Goal: Transaction & Acquisition: Purchase product/service

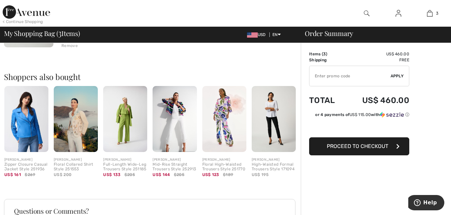
scroll to position [300, 0]
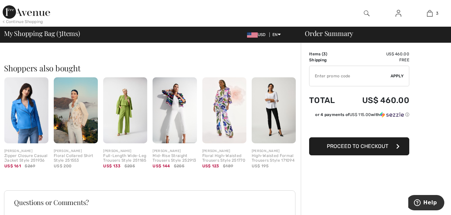
click at [27, 114] on img at bounding box center [26, 110] width 44 height 66
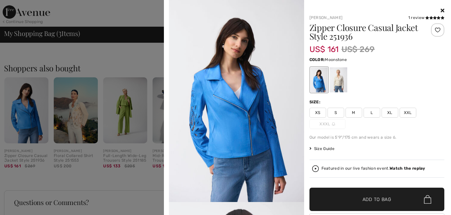
click at [341, 81] on div at bounding box center [337, 79] width 17 height 25
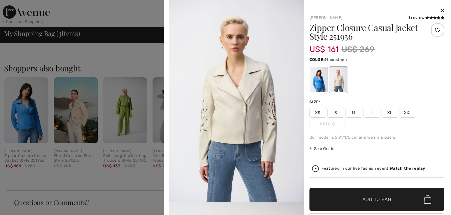
click at [432, 16] on span at bounding box center [435, 17] width 20 height 5
click at [433, 18] on icon at bounding box center [435, 17] width 4 height 3
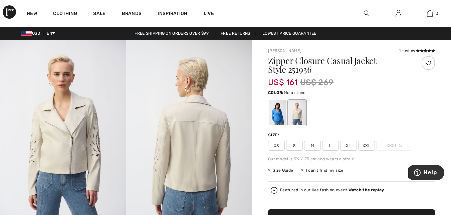
click at [365, 13] on img at bounding box center [367, 13] width 6 height 8
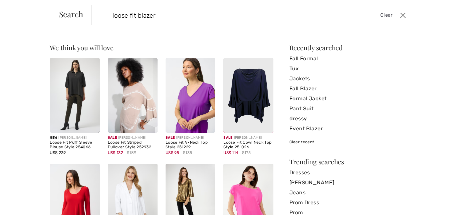
type input "loose fit blazer"
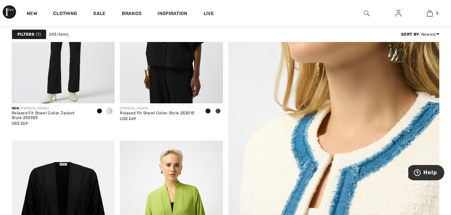
scroll to position [100, 0]
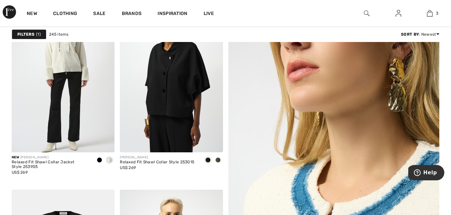
click at [291, 178] on img at bounding box center [333, 188] width 253 height 380
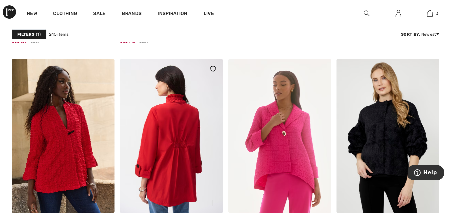
scroll to position [467, 0]
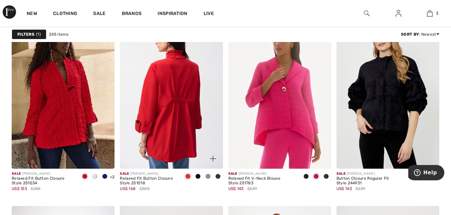
click at [180, 83] on img at bounding box center [171, 92] width 103 height 154
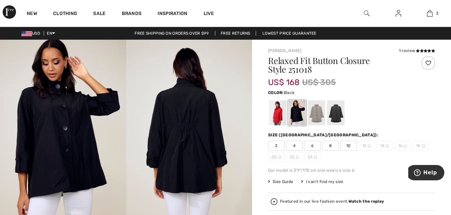
click at [339, 114] on div at bounding box center [335, 112] width 17 height 25
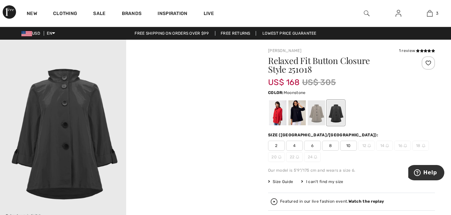
click at [321, 115] on div at bounding box center [316, 112] width 17 height 25
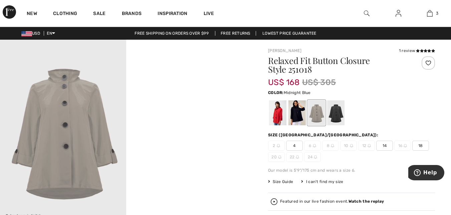
click at [292, 113] on div at bounding box center [296, 112] width 17 height 25
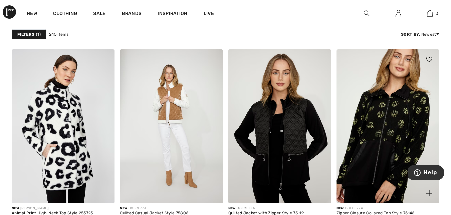
scroll to position [1268, 0]
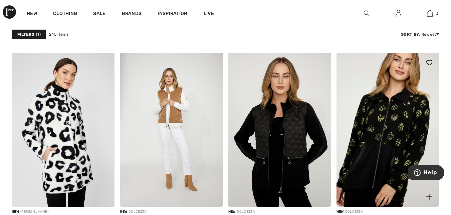
click at [398, 119] on img at bounding box center [387, 130] width 103 height 154
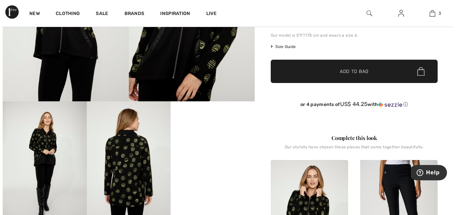
scroll to position [134, 0]
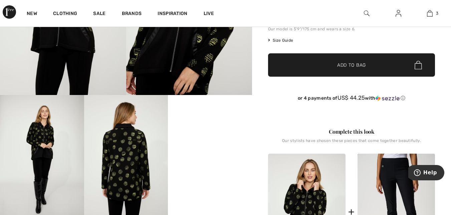
click at [132, 156] on img at bounding box center [126, 158] width 84 height 126
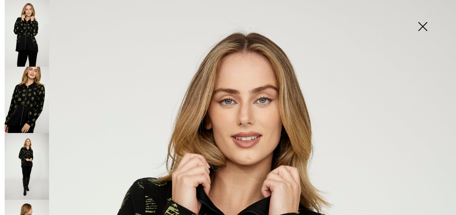
scroll to position [200, 0]
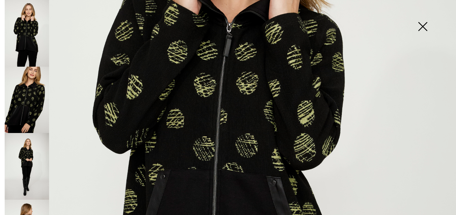
click at [15, 106] on img at bounding box center [27, 100] width 44 height 67
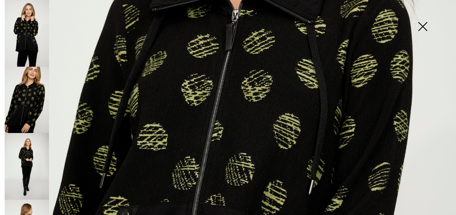
click at [29, 159] on img at bounding box center [27, 166] width 44 height 67
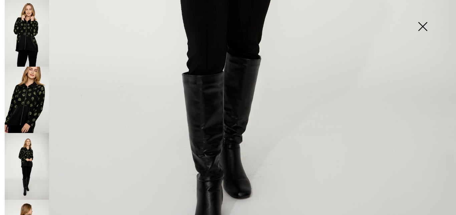
scroll to position [434, 0]
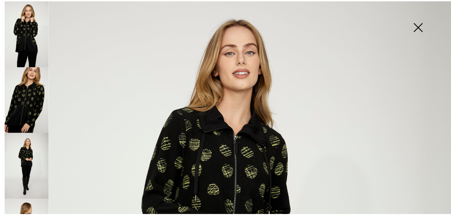
scroll to position [0, 0]
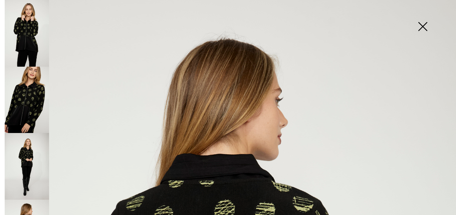
click at [424, 26] on img at bounding box center [422, 27] width 33 height 34
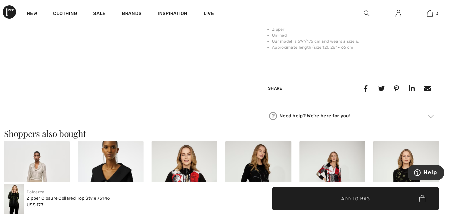
scroll to position [567, 0]
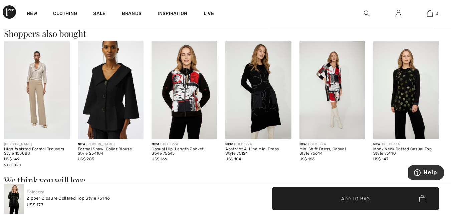
click at [415, 77] on img at bounding box center [406, 90] width 66 height 99
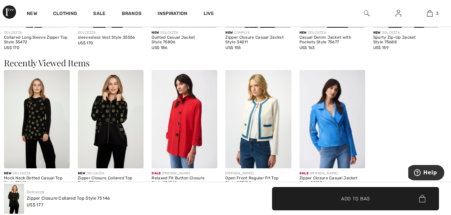
scroll to position [843, 0]
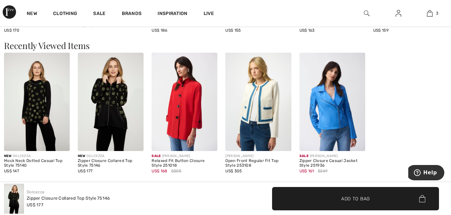
click at [112, 90] on img at bounding box center [111, 102] width 66 height 99
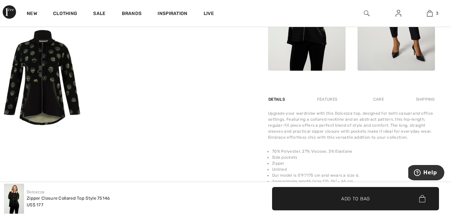
scroll to position [334, 0]
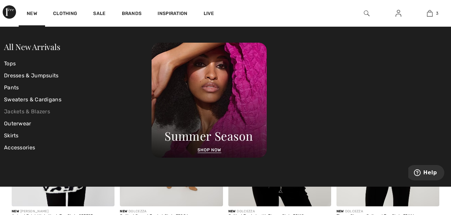
click at [40, 111] on link "Jackets & Blazers" at bounding box center [78, 112] width 148 height 12
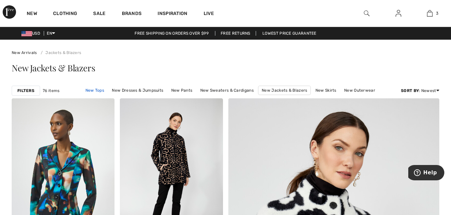
click at [97, 90] on link "New Tops" at bounding box center [94, 90] width 25 height 9
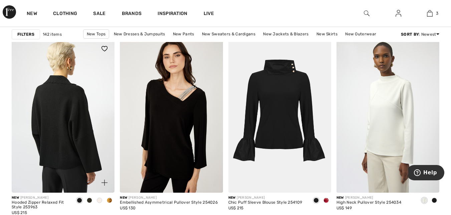
scroll to position [2436, 0]
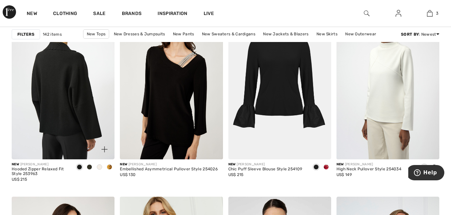
click at [64, 92] on img at bounding box center [63, 82] width 103 height 154
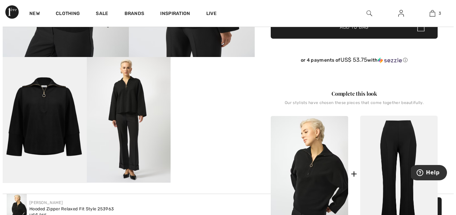
scroll to position [200, 0]
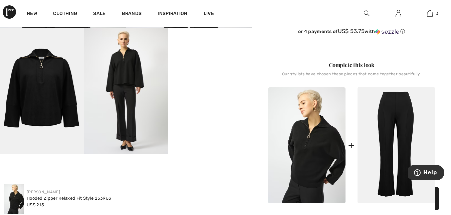
click at [134, 67] on img at bounding box center [126, 91] width 84 height 126
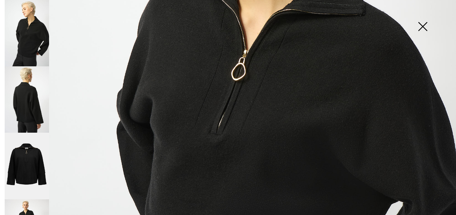
scroll to position [234, 0]
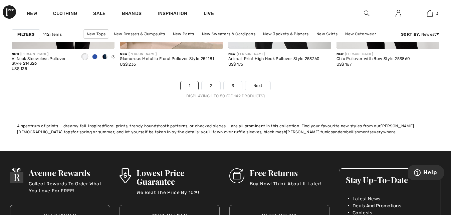
scroll to position [2937, 0]
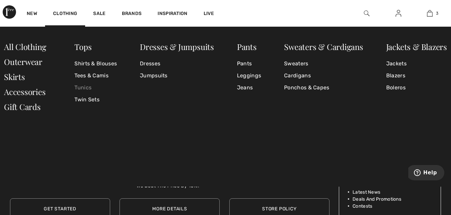
click at [80, 87] on link "Tunics" at bounding box center [95, 88] width 42 height 12
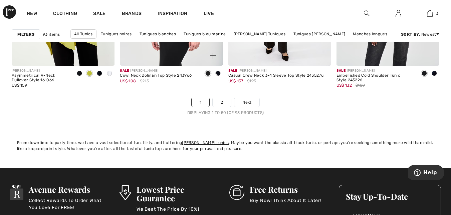
scroll to position [2937, 0]
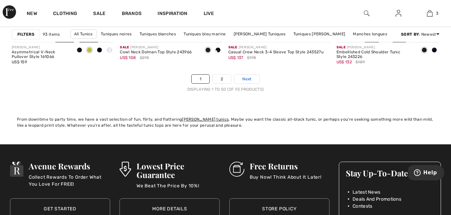
click at [245, 78] on span "Next" at bounding box center [246, 79] width 9 height 6
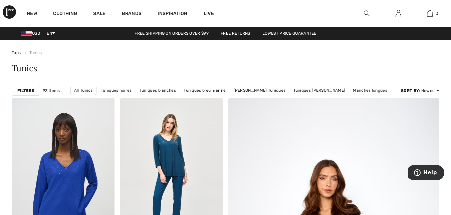
click at [366, 11] on img at bounding box center [367, 13] width 6 height 8
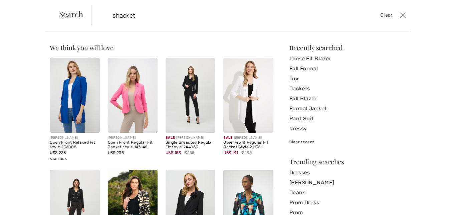
type input "shacket"
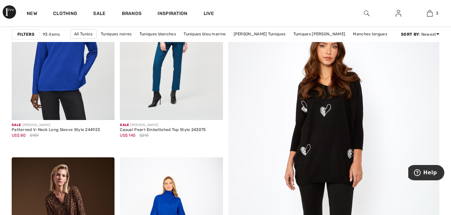
scroll to position [134, 0]
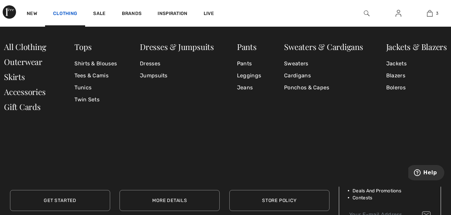
scroll to position [2937, 0]
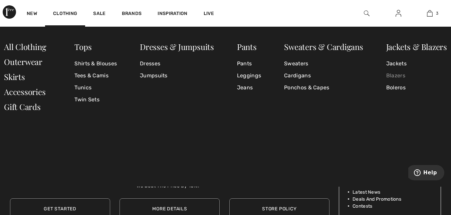
click at [396, 76] on link "Blazers" at bounding box center [416, 76] width 61 height 12
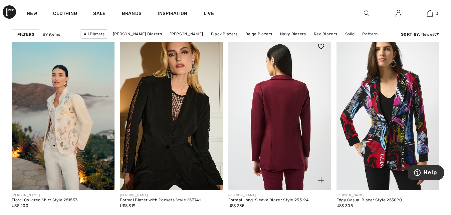
scroll to position [935, 0]
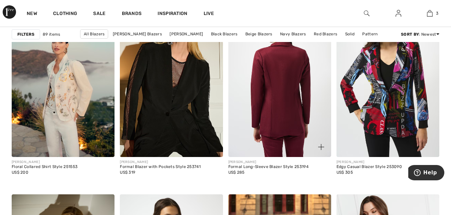
click at [284, 76] on img at bounding box center [279, 80] width 103 height 154
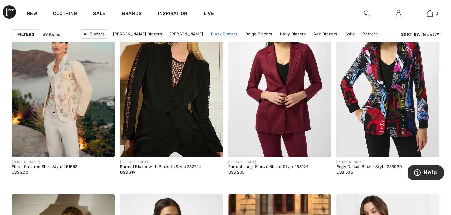
click at [231, 33] on link "Black Blazers" at bounding box center [224, 34] width 33 height 9
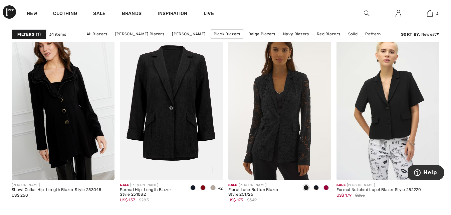
scroll to position [467, 0]
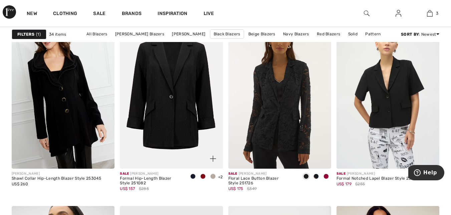
click at [179, 86] on img at bounding box center [171, 92] width 103 height 154
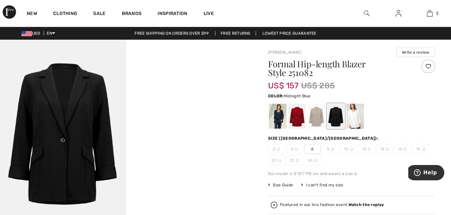
click at [280, 118] on div at bounding box center [277, 116] width 17 height 25
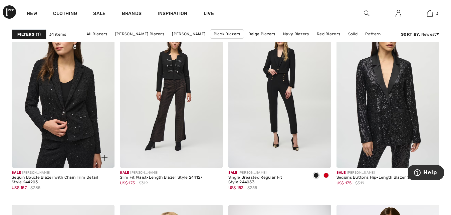
scroll to position [935, 0]
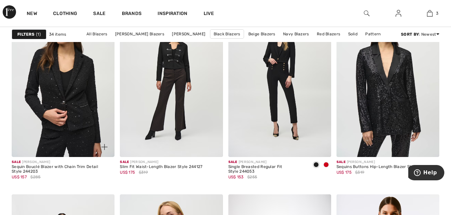
click at [71, 88] on img at bounding box center [63, 80] width 103 height 154
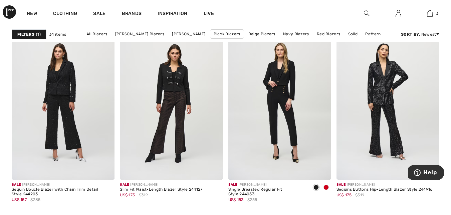
scroll to position [901, 0]
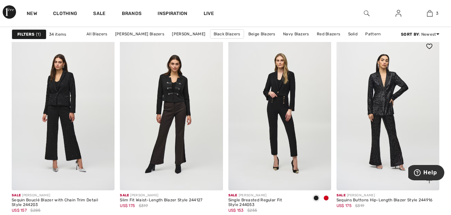
click at [382, 96] on img at bounding box center [387, 113] width 103 height 154
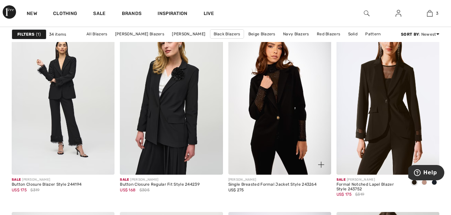
scroll to position [1101, 0]
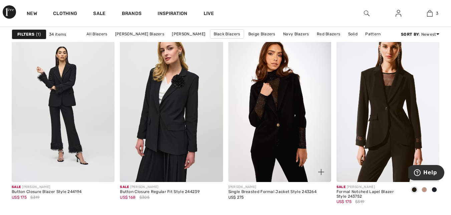
click at [283, 110] on img at bounding box center [279, 105] width 103 height 154
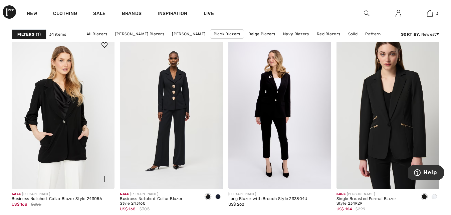
scroll to position [1302, 0]
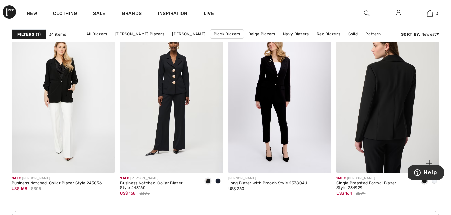
click at [392, 90] on img at bounding box center [387, 96] width 103 height 154
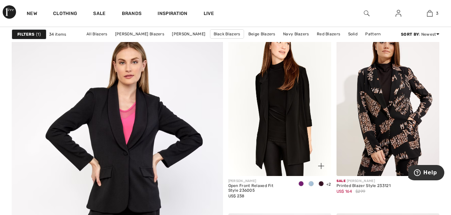
scroll to position [1569, 0]
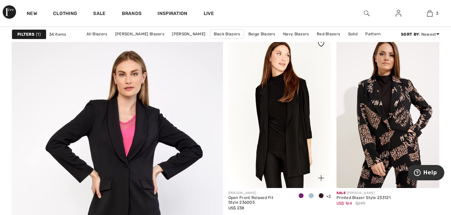
click at [292, 122] on img at bounding box center [279, 111] width 103 height 154
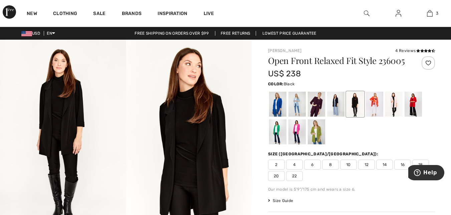
click at [355, 104] on div at bounding box center [354, 104] width 17 height 25
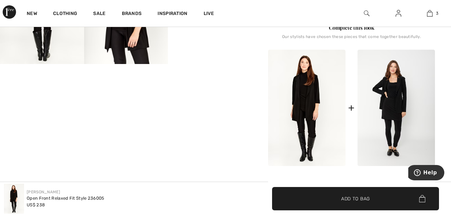
scroll to position [300, 0]
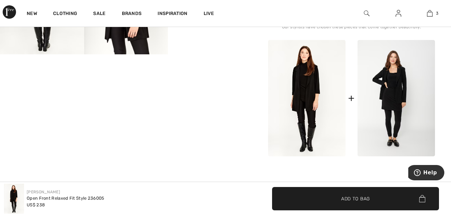
click at [414, 87] on img at bounding box center [395, 98] width 77 height 116
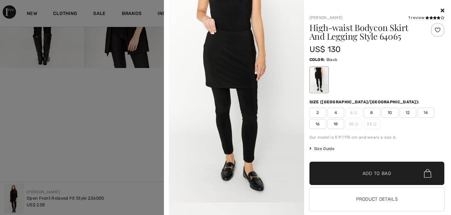
scroll to position [100, 0]
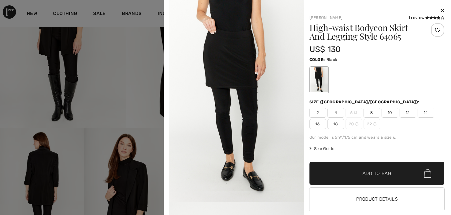
click at [441, 10] on icon at bounding box center [443, 10] width 4 height 5
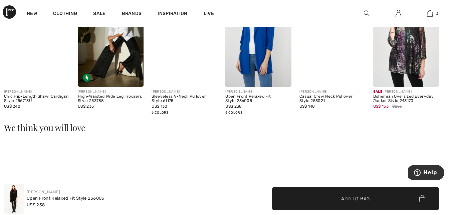
scroll to position [668, 0]
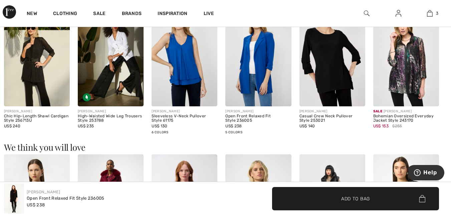
click at [112, 69] on img at bounding box center [111, 57] width 66 height 99
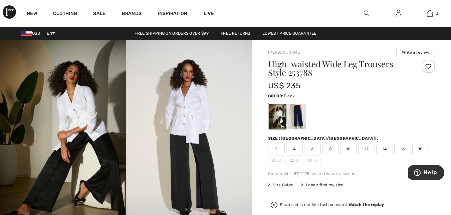
click at [181, 130] on img at bounding box center [189, 134] width 126 height 189
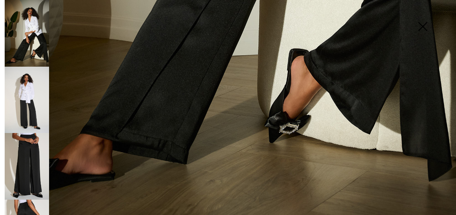
scroll to position [328, 0]
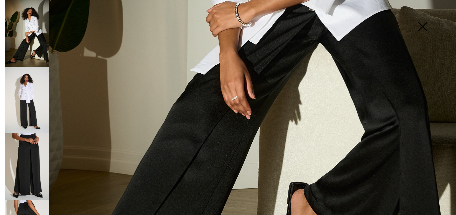
click at [31, 90] on img at bounding box center [27, 100] width 44 height 67
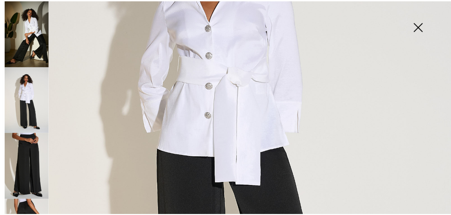
scroll to position [27, 0]
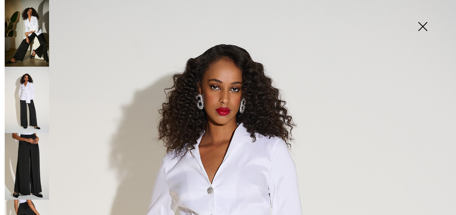
click at [423, 25] on img at bounding box center [422, 27] width 33 height 34
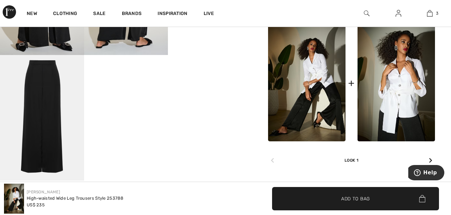
scroll to position [300, 0]
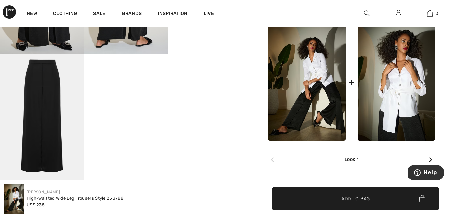
click at [433, 158] on div at bounding box center [430, 160] width 9 height 13
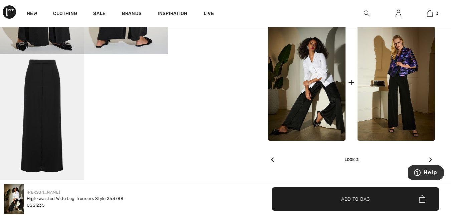
scroll to position [138, 0]
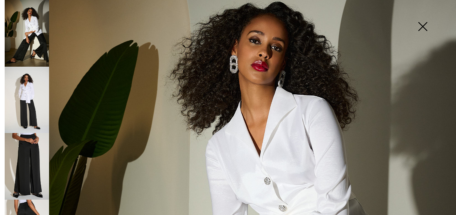
scroll to position [0, 0]
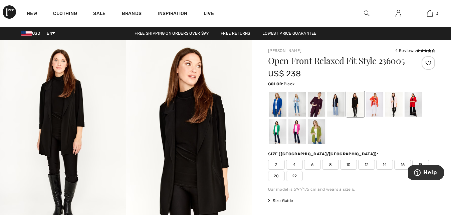
click at [406, 164] on span "16" at bounding box center [402, 165] width 17 height 10
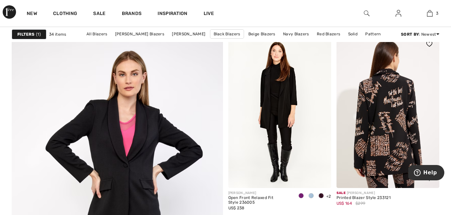
click at [400, 117] on img at bounding box center [387, 111] width 103 height 154
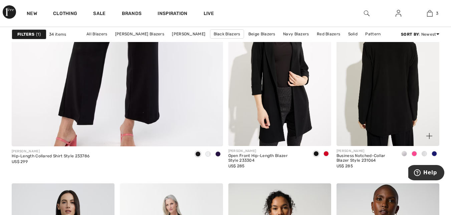
scroll to position [1802, 0]
checkbox input "true"
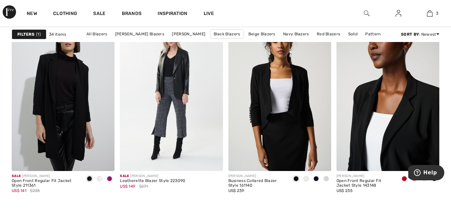
scroll to position [2003, 0]
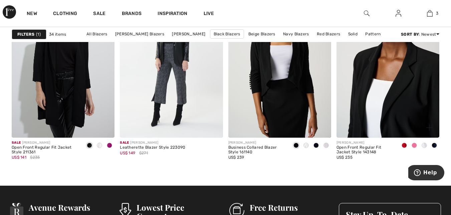
click at [416, 96] on img at bounding box center [387, 60] width 103 height 154
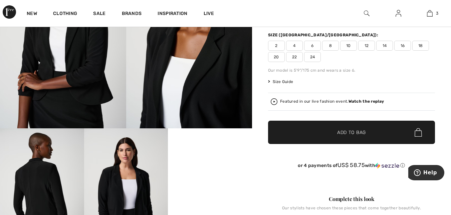
checkbox input "true"
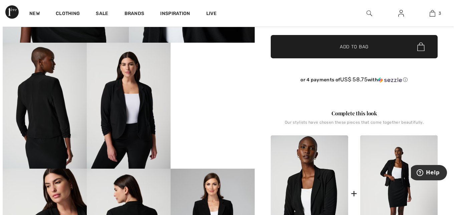
scroll to position [200, 0]
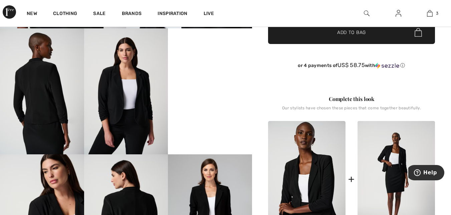
click at [134, 104] on img at bounding box center [126, 91] width 84 height 126
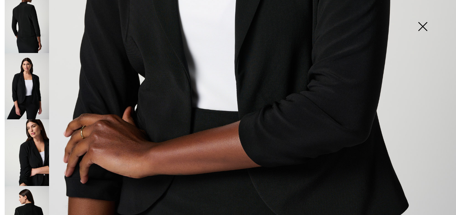
scroll to position [167, 0]
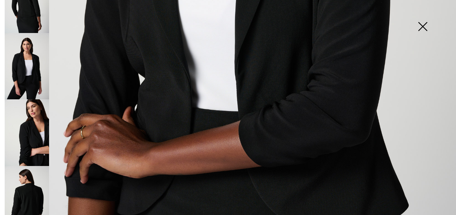
click at [29, 67] on img at bounding box center [27, 66] width 44 height 67
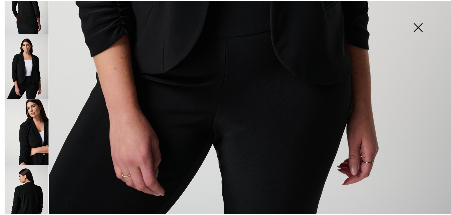
scroll to position [461, 0]
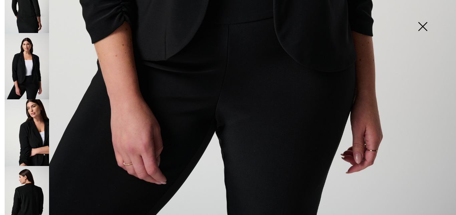
click at [423, 26] on img at bounding box center [422, 27] width 33 height 34
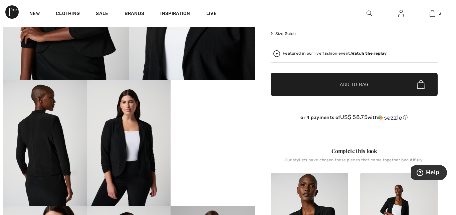
scroll to position [134, 0]
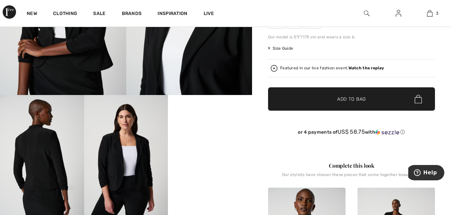
click at [113, 154] on img at bounding box center [126, 158] width 84 height 126
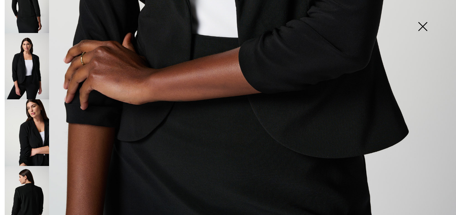
scroll to position [361, 0]
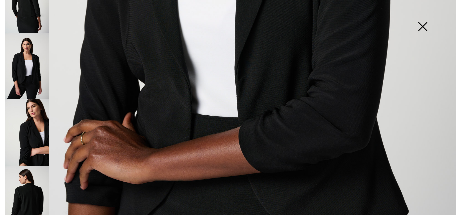
click at [34, 67] on img at bounding box center [27, 66] width 44 height 67
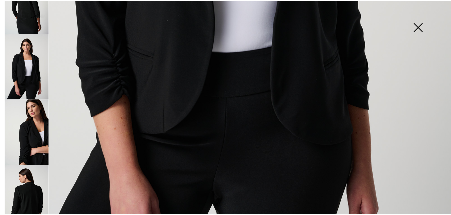
scroll to position [461, 0]
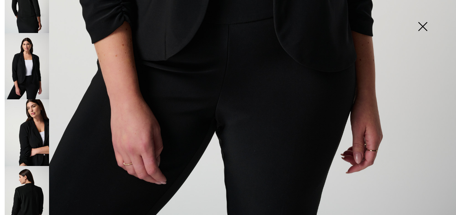
click at [421, 27] on img at bounding box center [422, 27] width 33 height 34
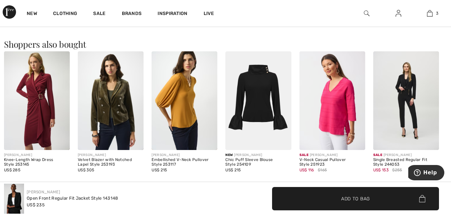
scroll to position [701, 0]
click at [125, 94] on img at bounding box center [111, 100] width 66 height 99
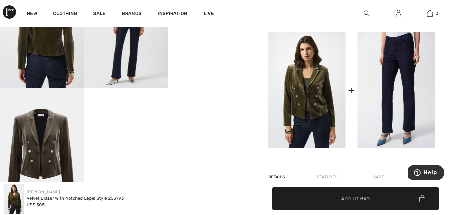
scroll to position [267, 0]
click at [412, 58] on img at bounding box center [395, 90] width 77 height 116
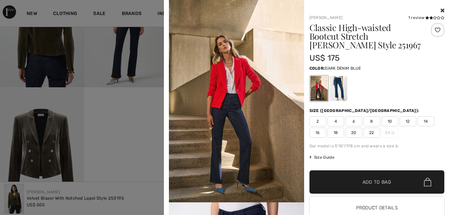
click at [227, 92] on img at bounding box center [236, 101] width 135 height 203
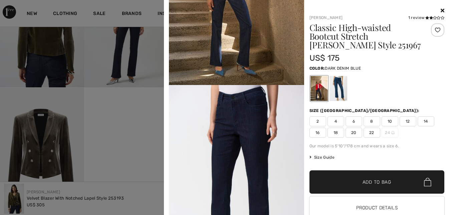
scroll to position [134, 0]
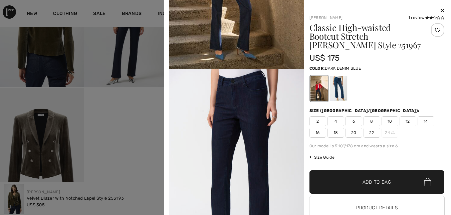
click at [233, 82] on img at bounding box center [236, 170] width 135 height 202
click at [318, 86] on div at bounding box center [318, 88] width 17 height 25
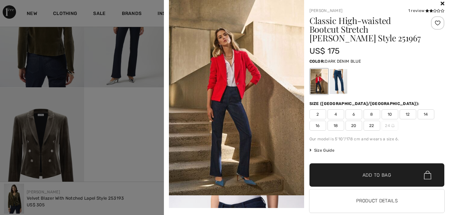
scroll to position [0, 0]
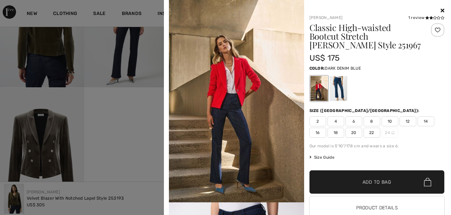
click at [441, 10] on icon at bounding box center [443, 10] width 4 height 5
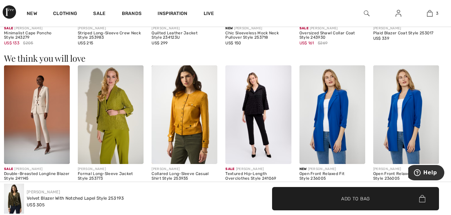
scroll to position [734, 0]
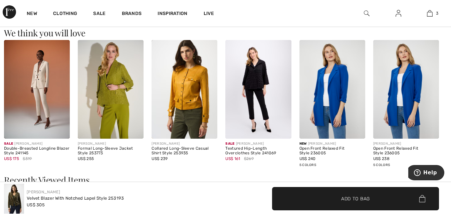
click at [256, 81] on img at bounding box center [258, 89] width 66 height 99
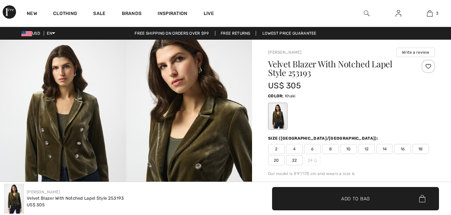
scroll to position [734, 0]
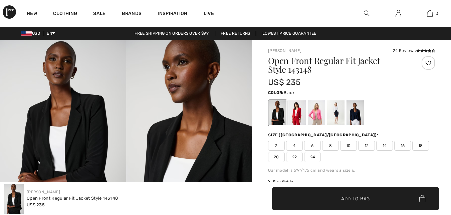
scroll to position [692, 0]
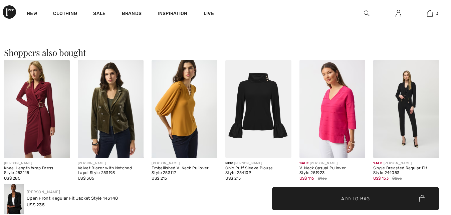
checkbox input "true"
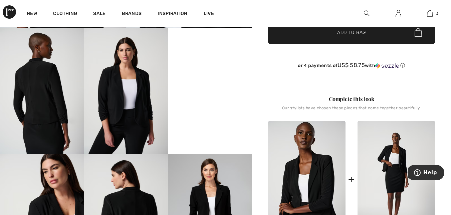
scroll to position [0, 0]
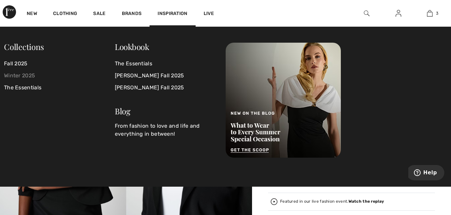
click at [15, 73] on link "Winter 2025" at bounding box center [59, 76] width 111 height 12
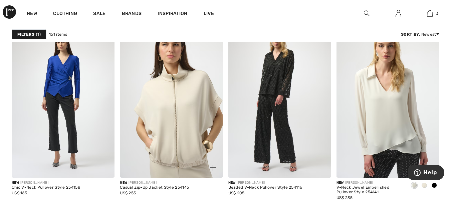
scroll to position [901, 0]
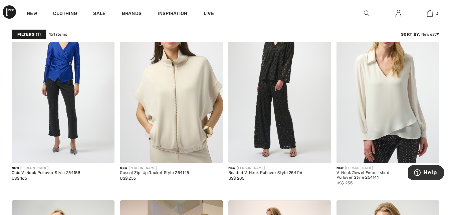
click at [182, 111] on img at bounding box center [171, 86] width 103 height 154
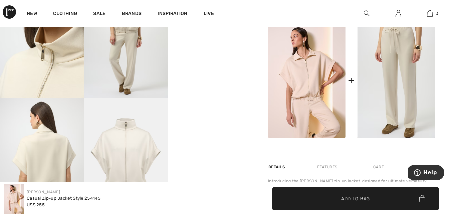
scroll to position [267, 0]
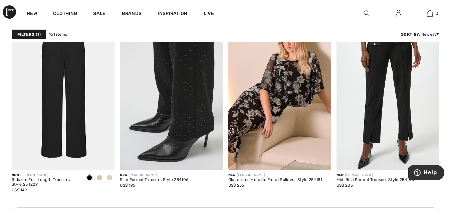
scroll to position [2136, 0]
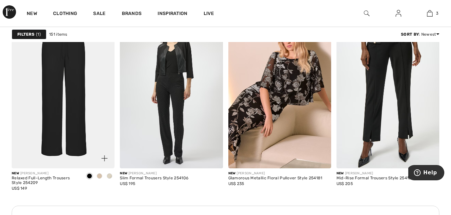
click at [75, 68] on img at bounding box center [63, 91] width 103 height 154
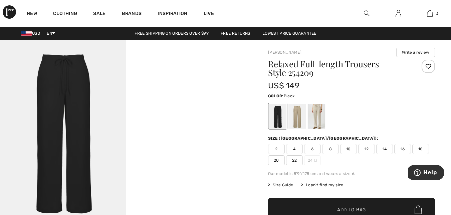
checkbox input "true"
click at [279, 112] on div at bounding box center [277, 116] width 17 height 25
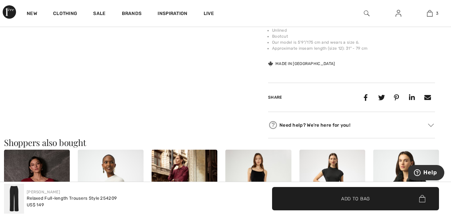
scroll to position [401, 0]
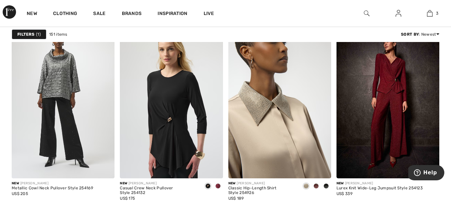
scroll to position [2570, 0]
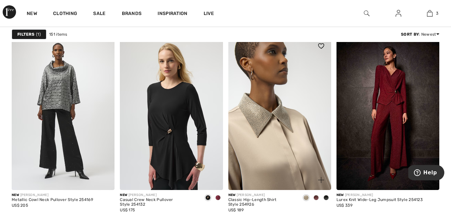
drag, startPoint x: 283, startPoint y: 92, endPoint x: 280, endPoint y: 94, distance: 3.9
click at [283, 92] on img at bounding box center [279, 113] width 103 height 154
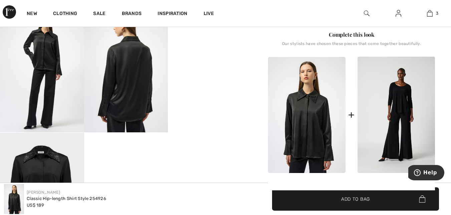
scroll to position [234, 0]
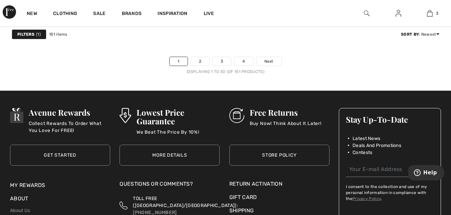
scroll to position [2937, 0]
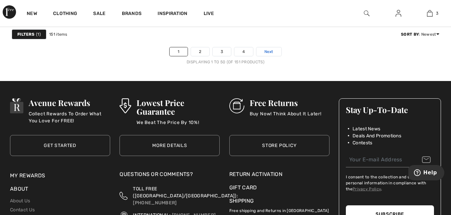
click at [268, 50] on span "Next" at bounding box center [268, 52] width 9 height 6
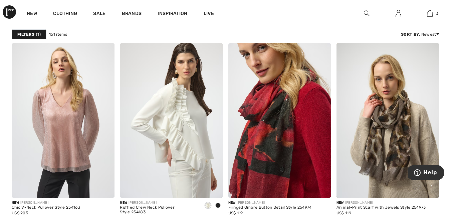
scroll to position [1068, 0]
